Goal: Transaction & Acquisition: Download file/media

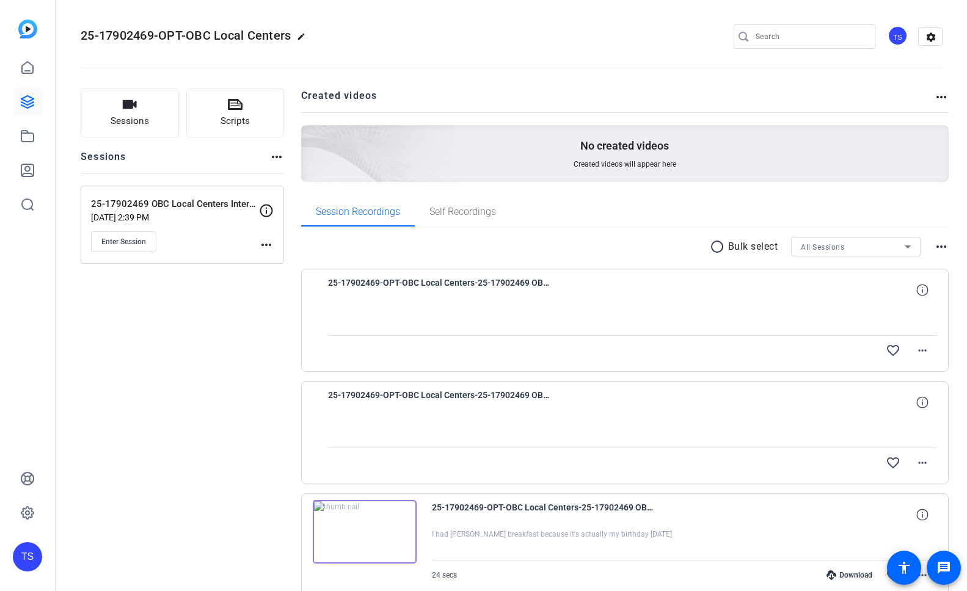
scroll to position [60, 0]
click at [915, 464] on mat-icon "more_horiz" at bounding box center [922, 463] width 15 height 15
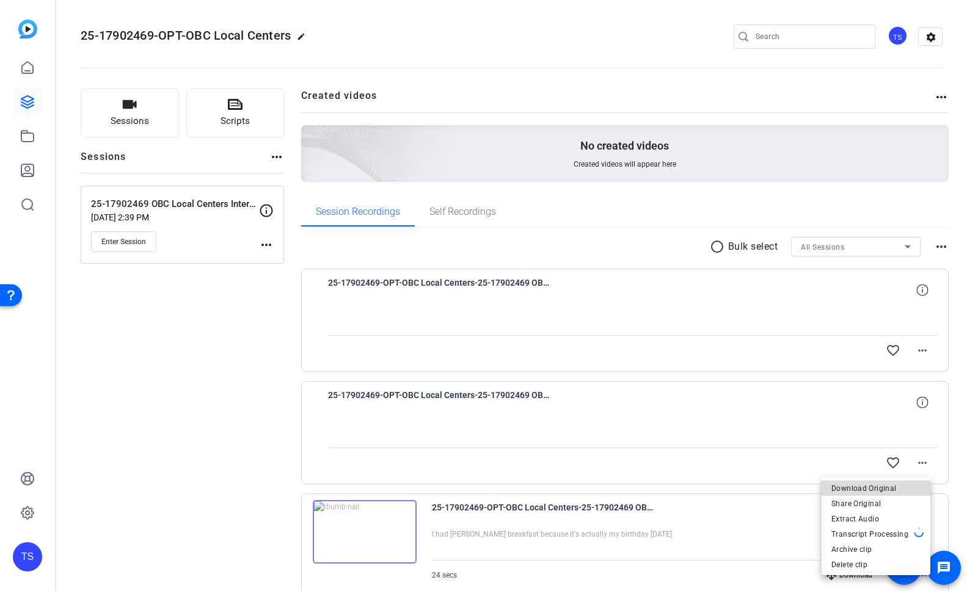
click at [879, 487] on span "Download Original" at bounding box center [875, 488] width 89 height 15
